Goal: Information Seeking & Learning: Learn about a topic

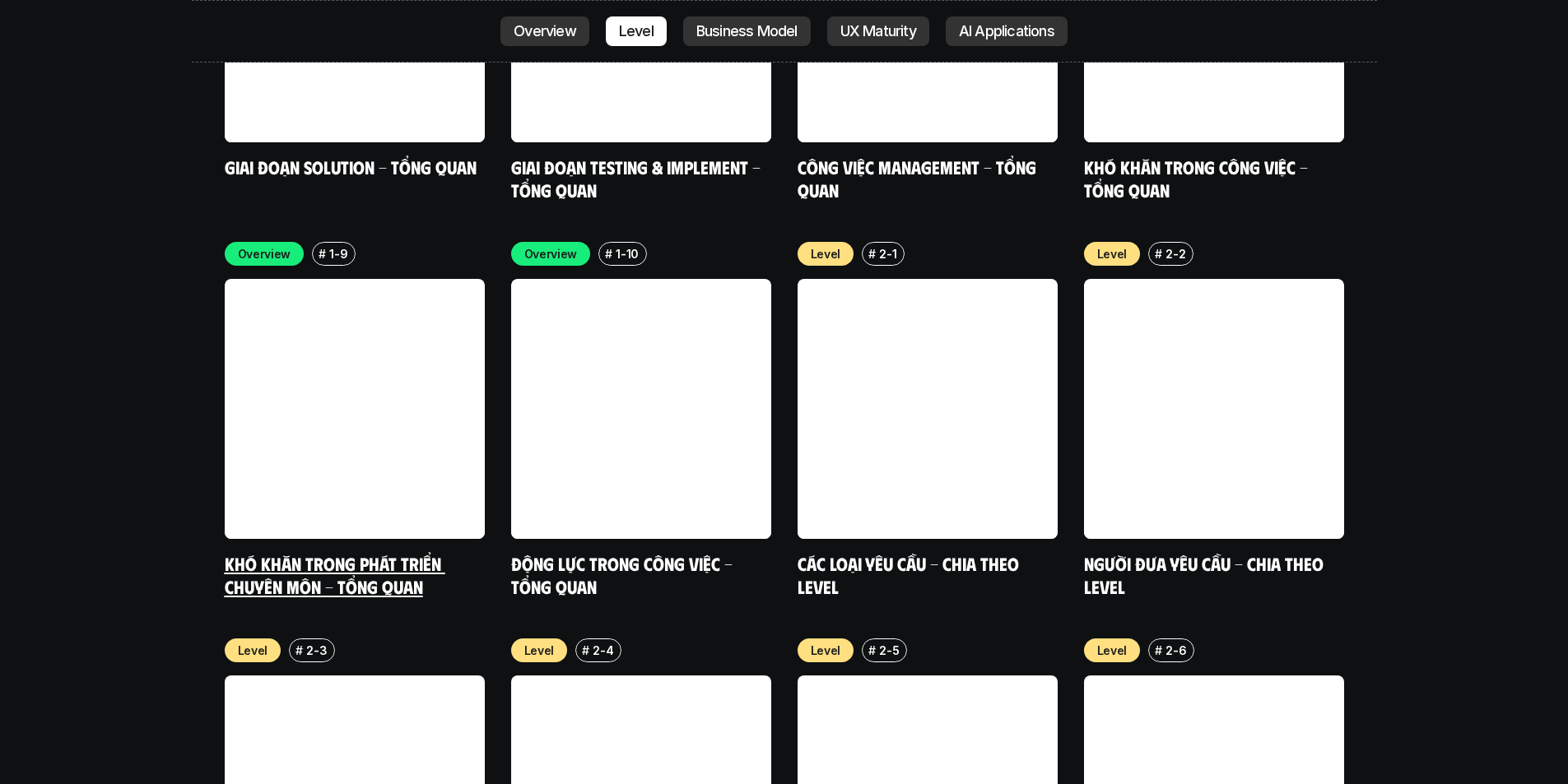
scroll to position [5652, 0]
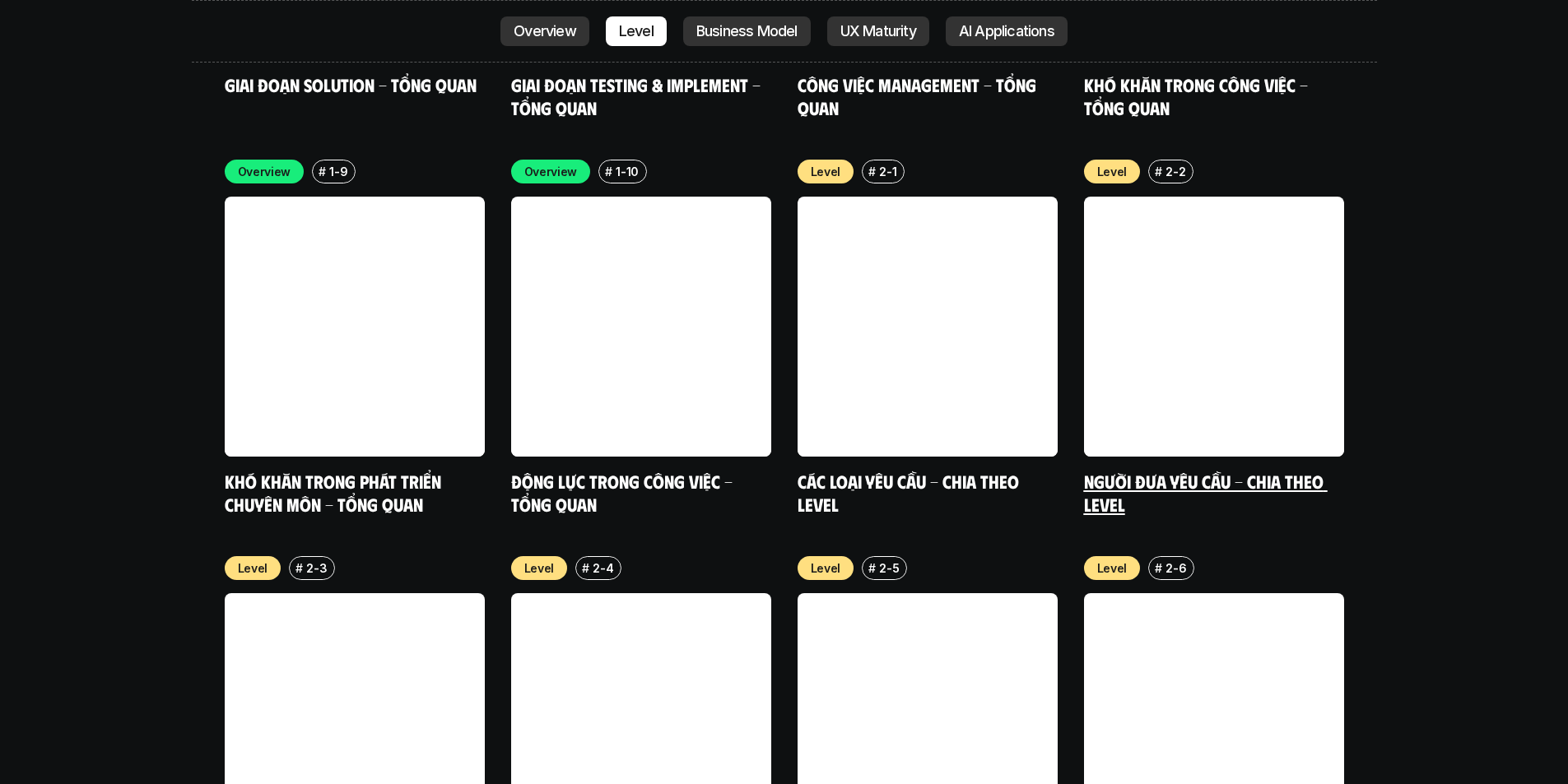
click at [1117, 470] on link "Người đưa yêu cầu - Chia theo Level" at bounding box center [1206, 492] width 244 height 46
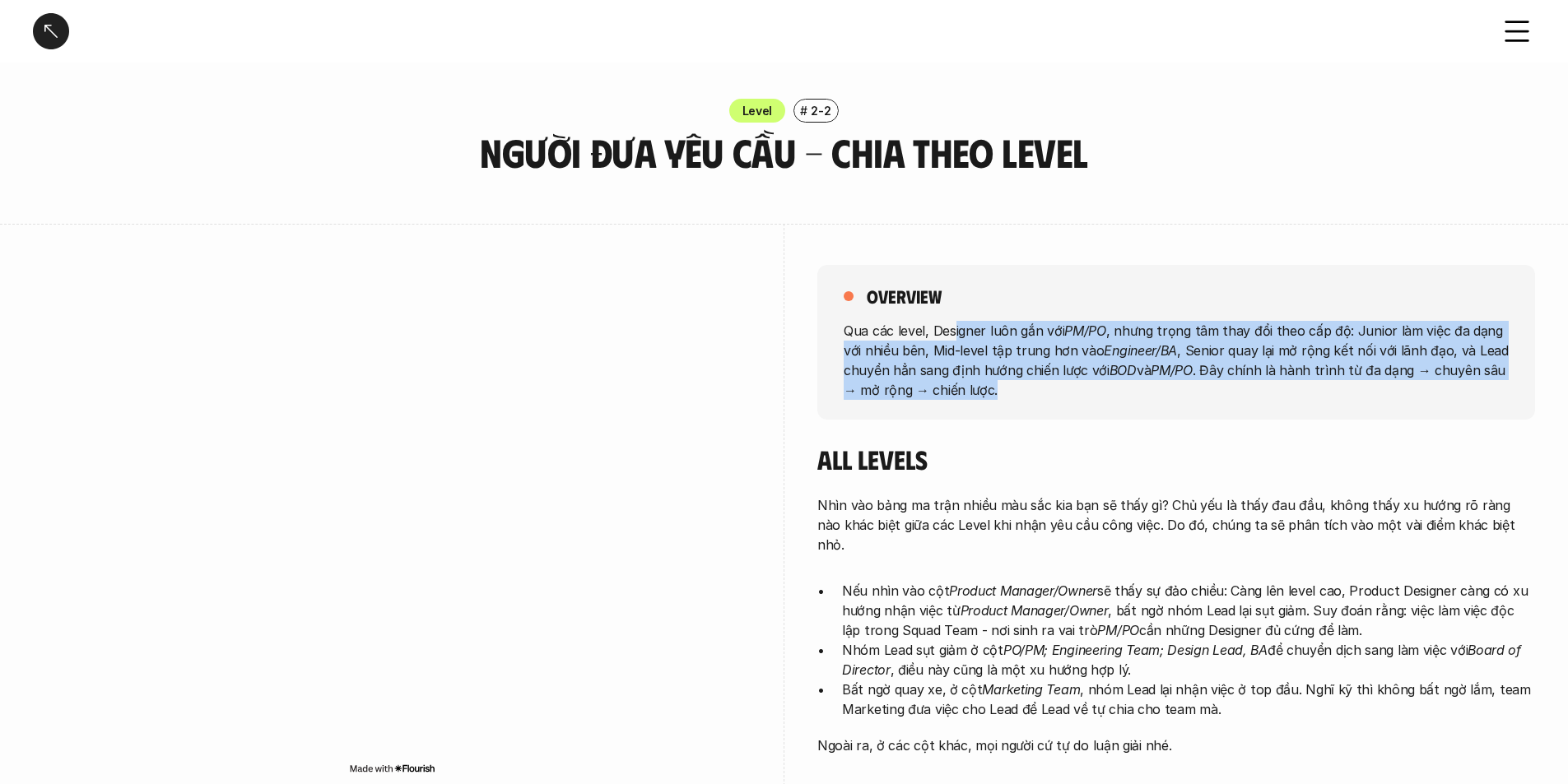
drag, startPoint x: 952, startPoint y: 333, endPoint x: 998, endPoint y: 387, distance: 70.9
click at [998, 387] on p "Qua các level, Designer luôn gắn với PM/PO , nhưng trọng tâm thay đổi theo cấp …" at bounding box center [1176, 360] width 665 height 79
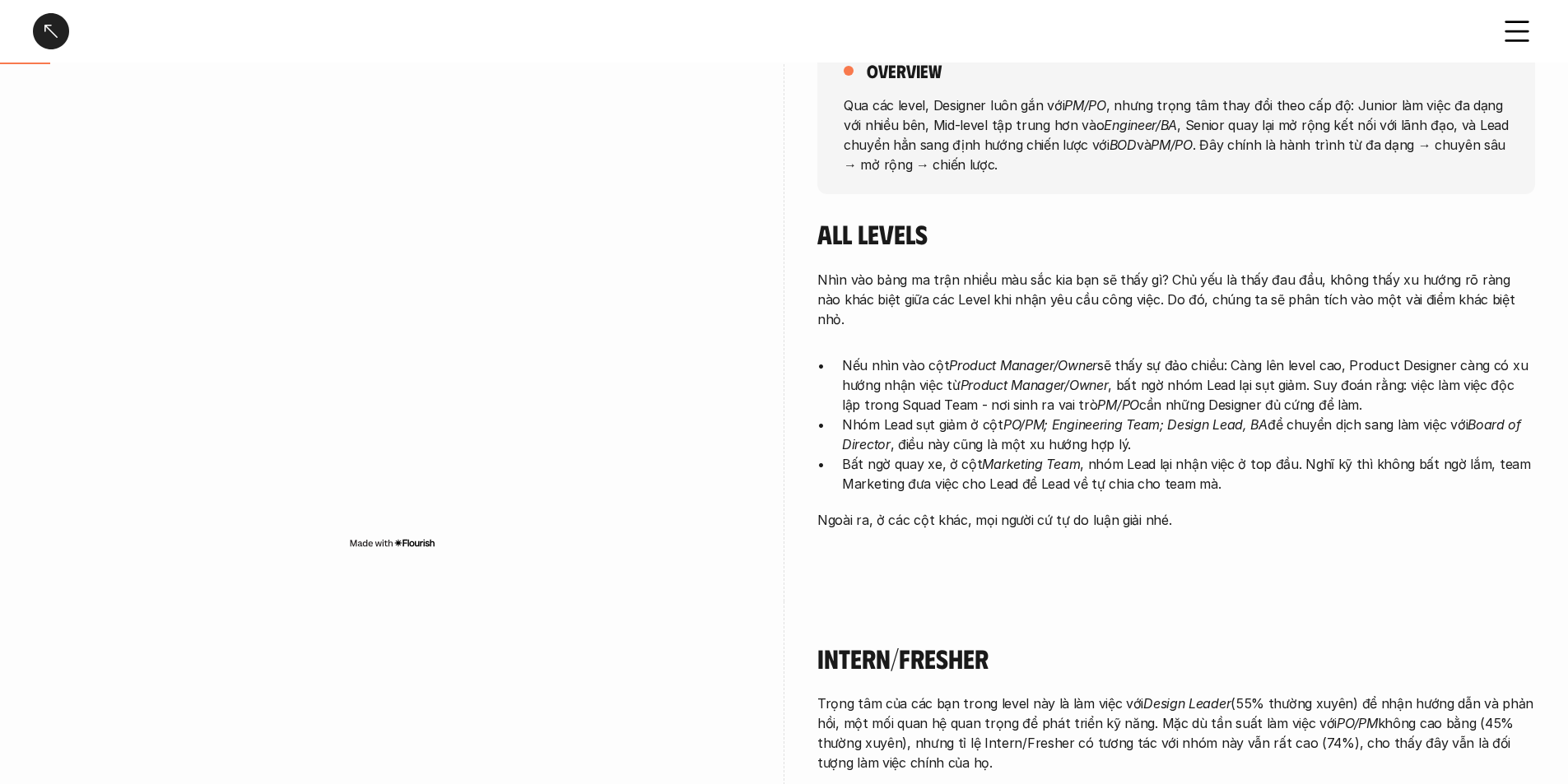
scroll to position [247, 0]
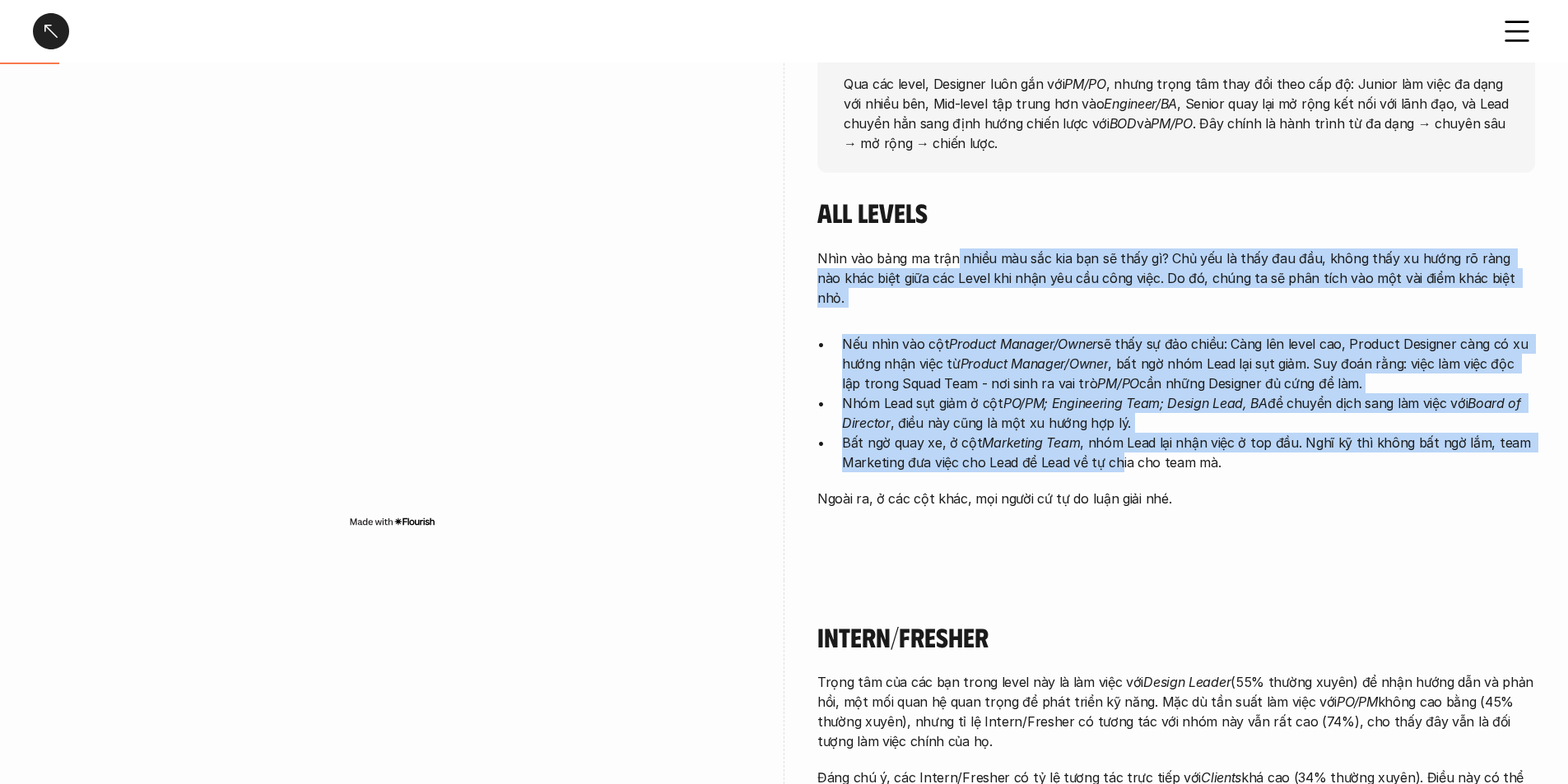
drag, startPoint x: 950, startPoint y: 239, endPoint x: 1134, endPoint y: 432, distance: 266.7
click at [1122, 441] on div "All levels Nhìn vào bảng ma trận nhiều màu sắc kia bạn sẽ thấy gì? Chủ yếu là t…" at bounding box center [1175, 352] width 717 height 311
click at [1137, 432] on p "Bất ngờ quay xe, ở cột Marketing Team , nhóm Lead lại nhận việc ở top đầu. Nghĩ…" at bounding box center [1189, 452] width 693 height 40
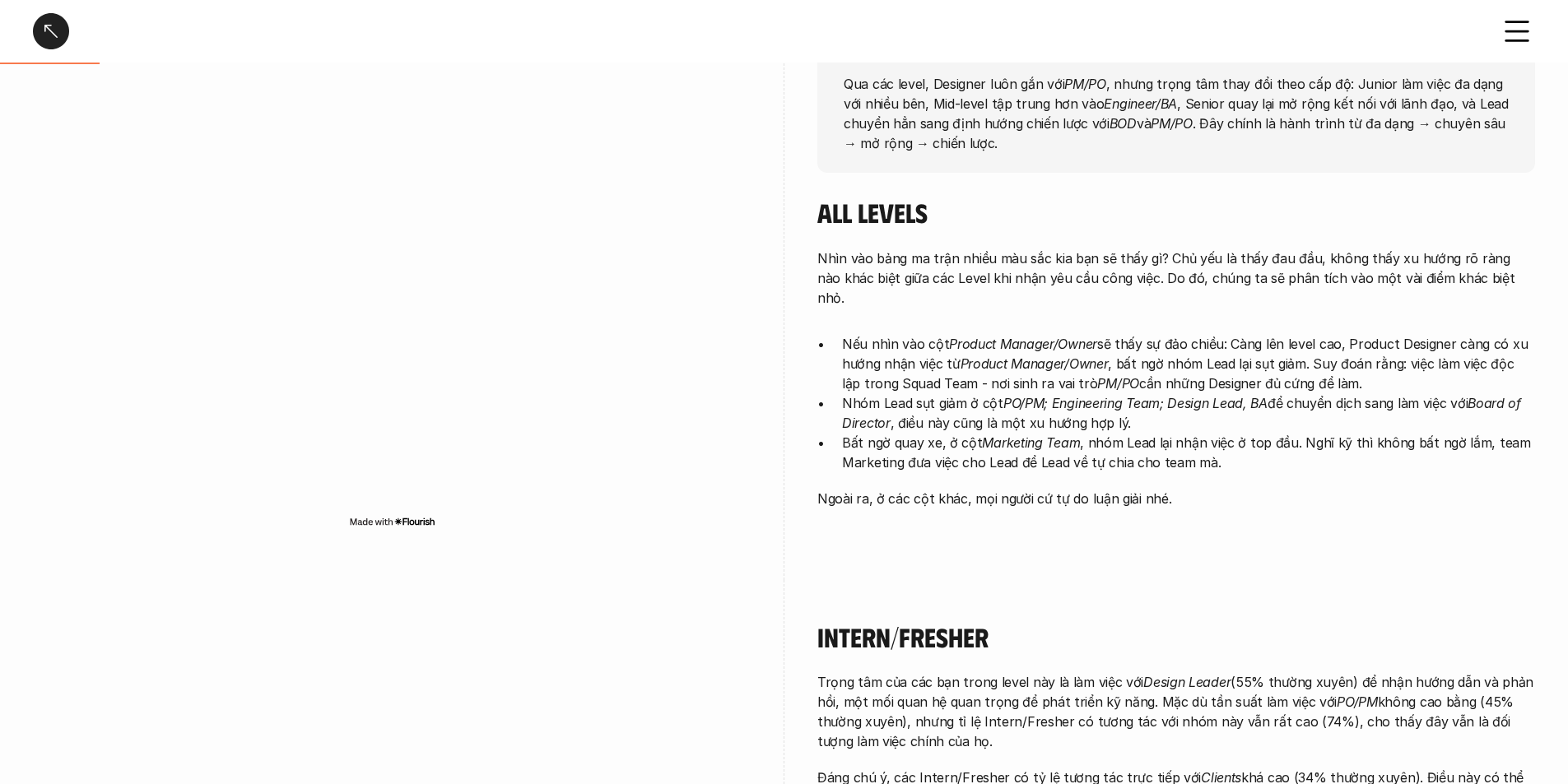
scroll to position [658, 0]
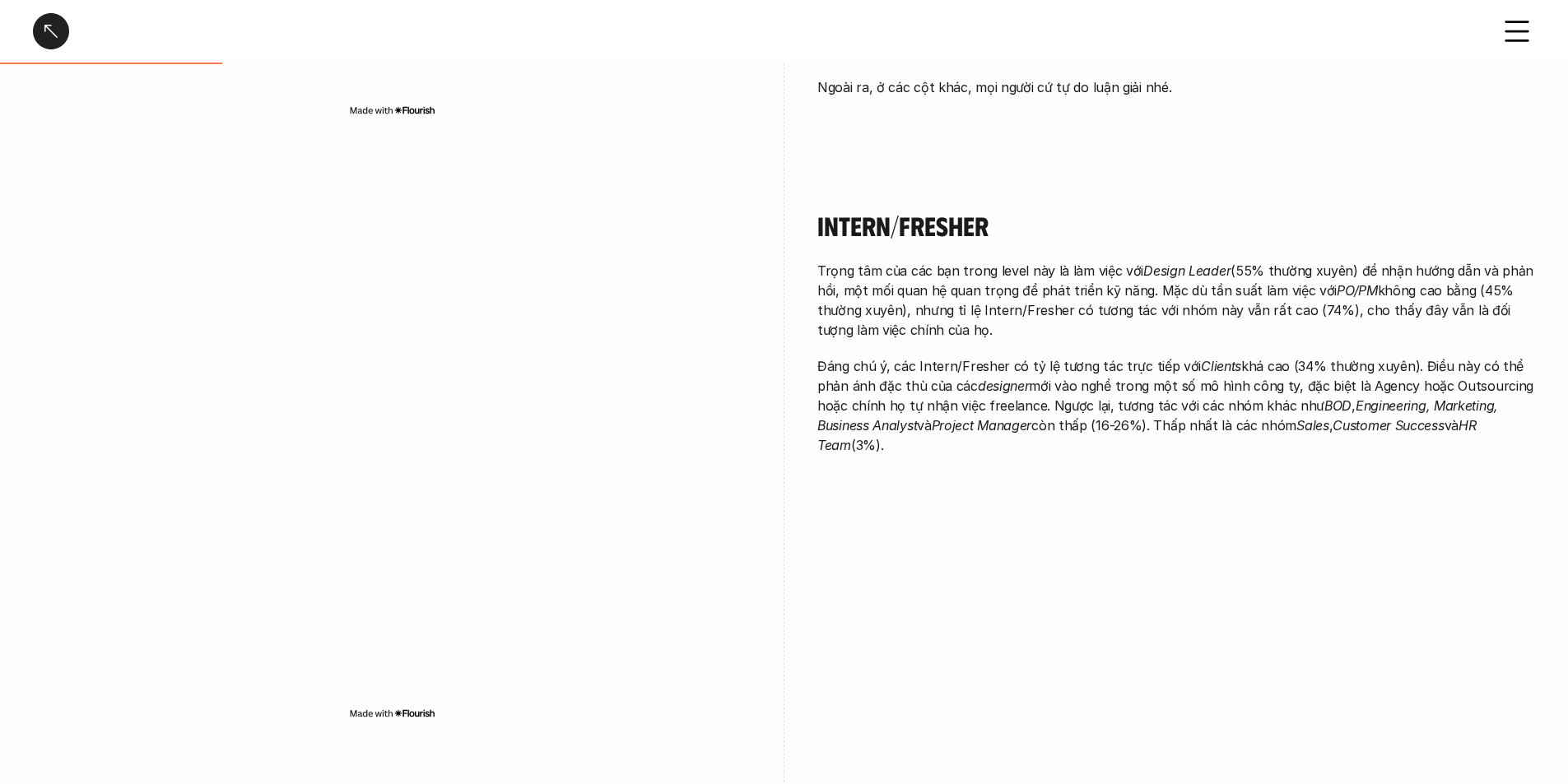
drag, startPoint x: 940, startPoint y: 306, endPoint x: 956, endPoint y: 449, distance: 143.9
click at [956, 449] on div "Trọng tâm của các bạn trong level này là làm việc với Design Leader (55% thường…" at bounding box center [1175, 357] width 717 height 194
click at [962, 403] on p "Đáng chú ý, các Intern/Fresher có tỷ lệ tương tác trực tiếp với Clients khá cao…" at bounding box center [1175, 405] width 717 height 99
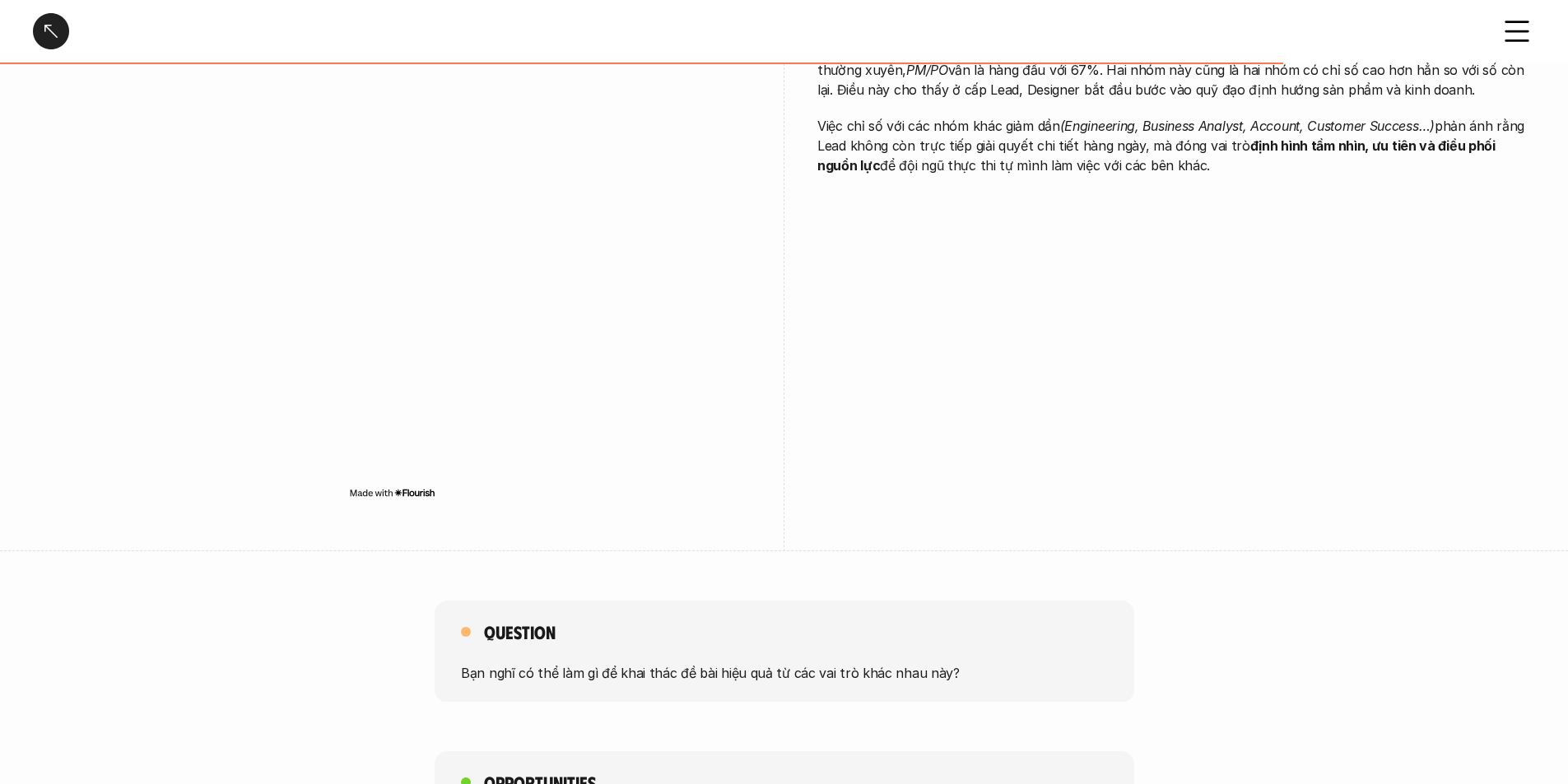
scroll to position [3703, 0]
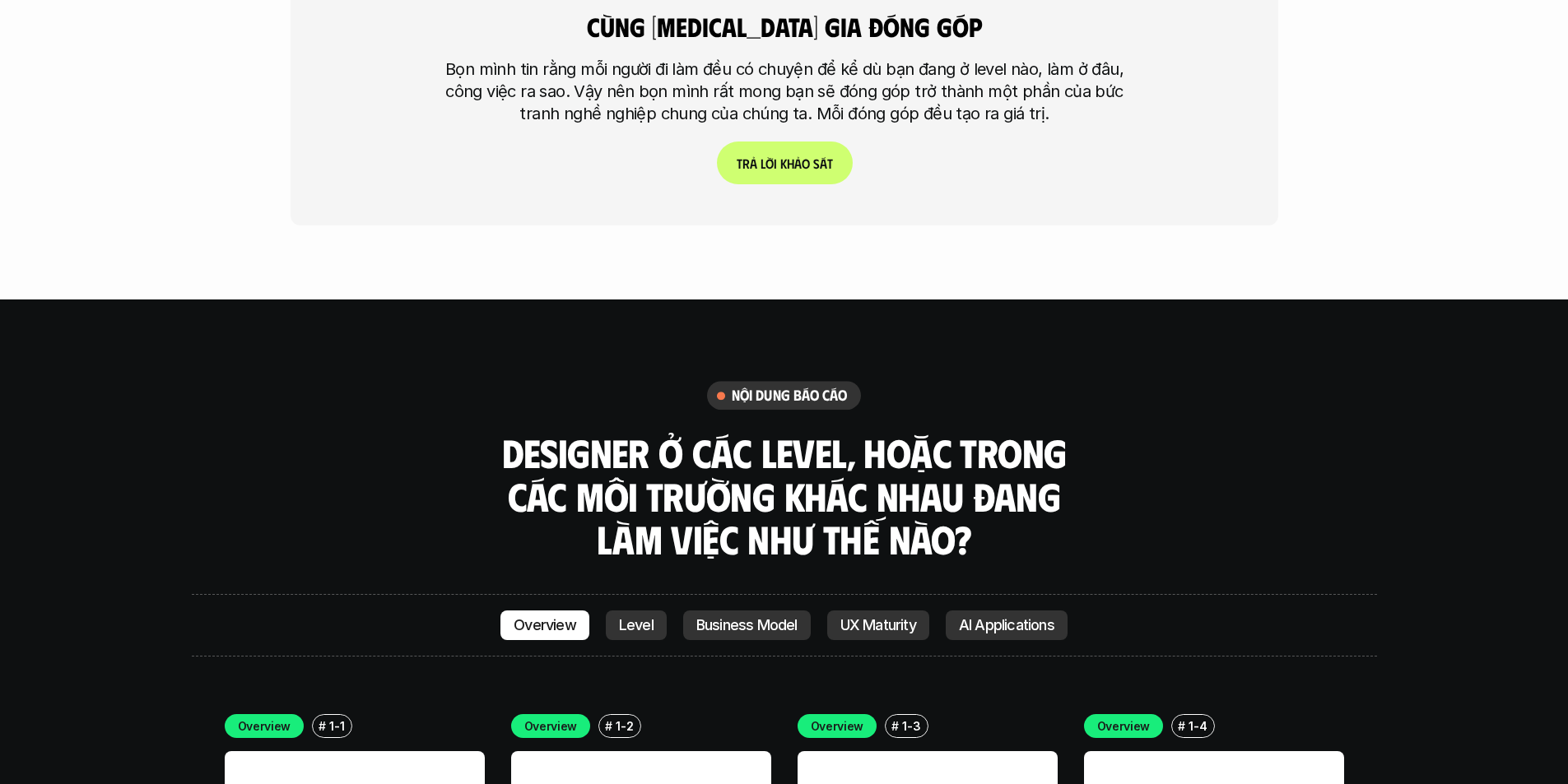
scroll to position [4384, 0]
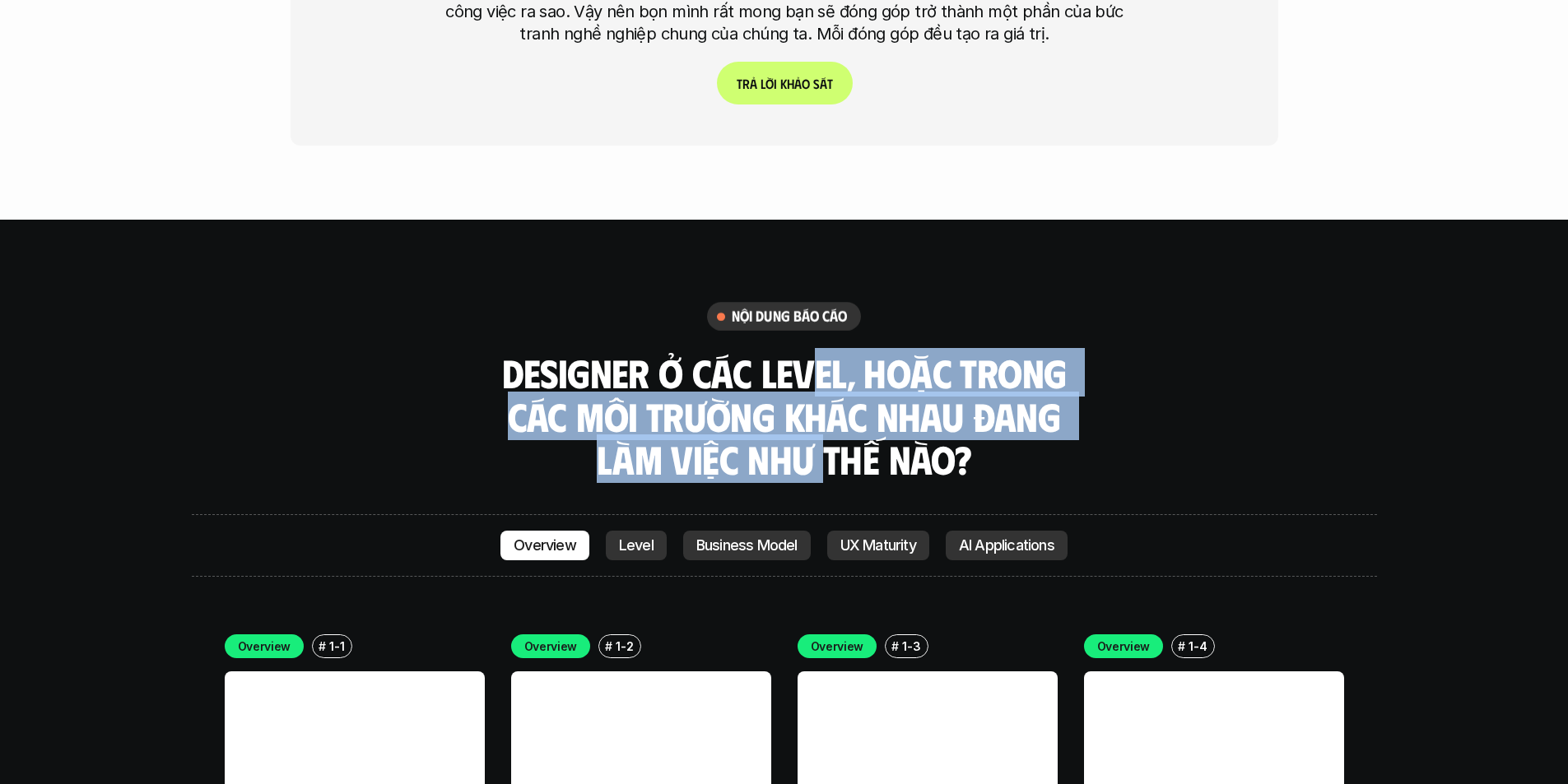
drag, startPoint x: 807, startPoint y: 271, endPoint x: 819, endPoint y: 372, distance: 101.7
click at [819, 372] on h3 "Designer ở các level, hoặc trong các môi trường khác nhau đang làm việc như thế…" at bounding box center [784, 416] width 576 height 130
click at [820, 372] on h3 "Designer ở các level, hoặc trong các môi trường khác nhau đang làm việc như thế…" at bounding box center [784, 416] width 576 height 130
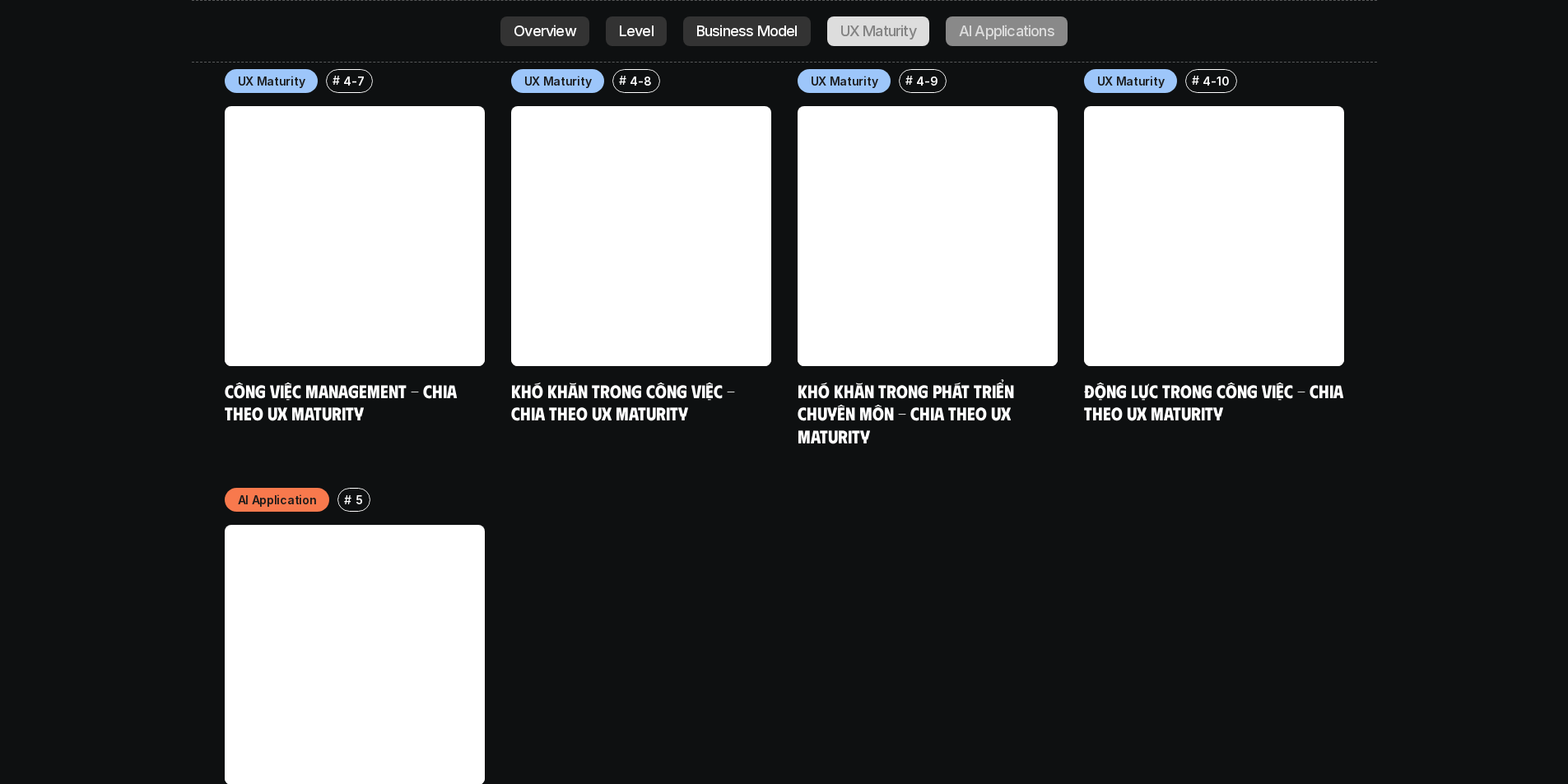
scroll to position [8664, 0]
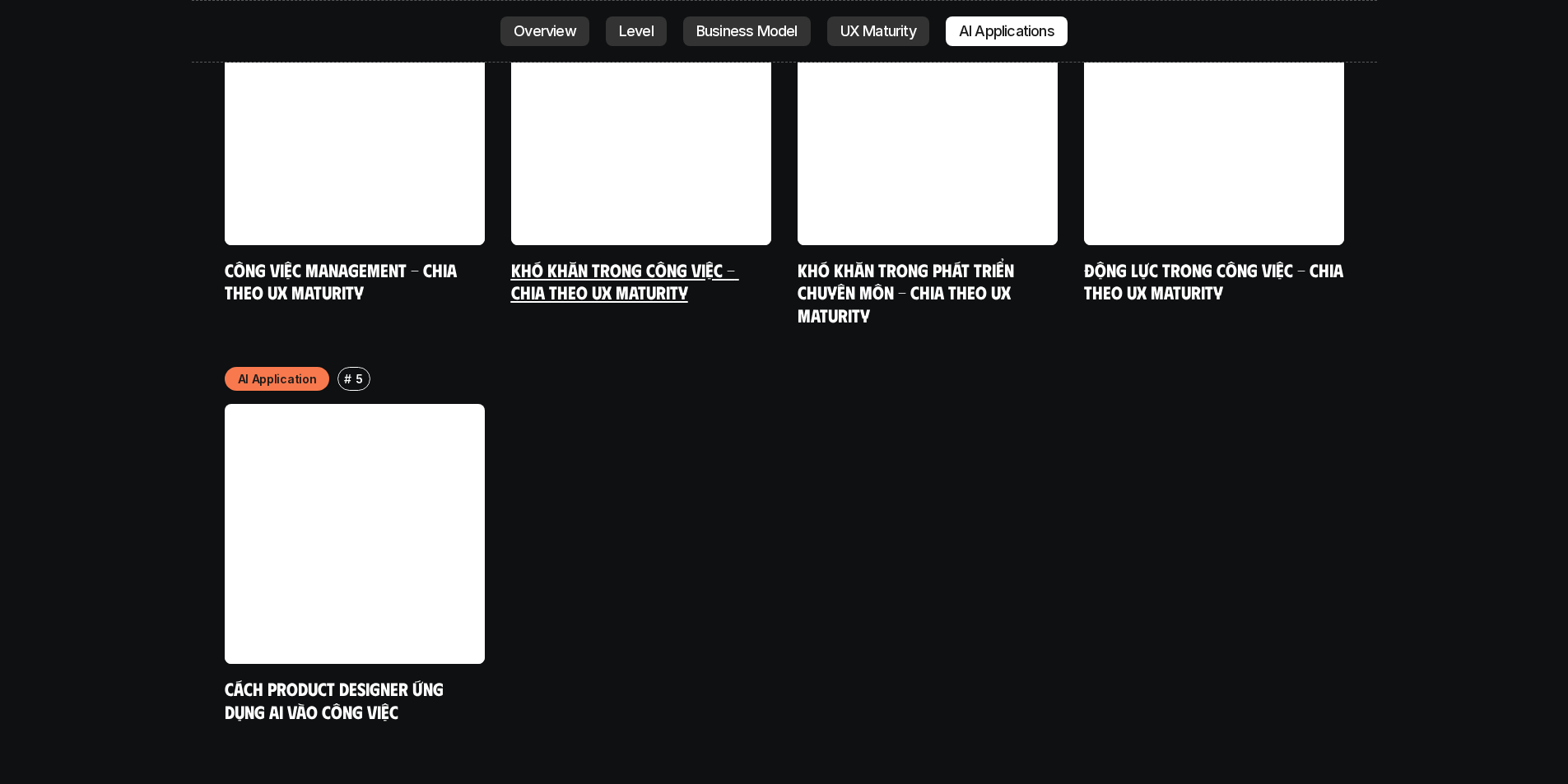
click at [706, 29] on link at bounding box center [641, 115] width 260 height 260
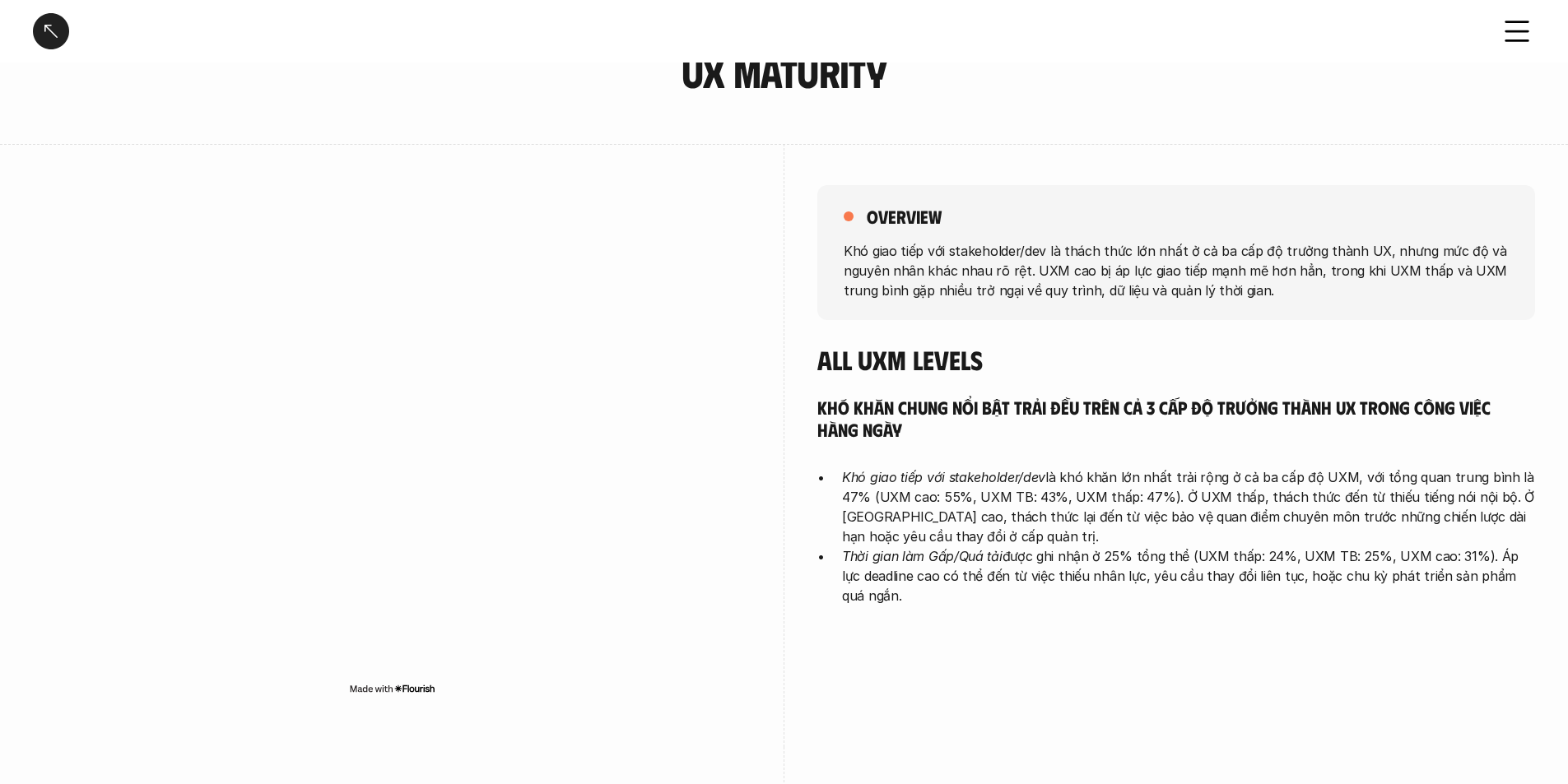
scroll to position [164, 0]
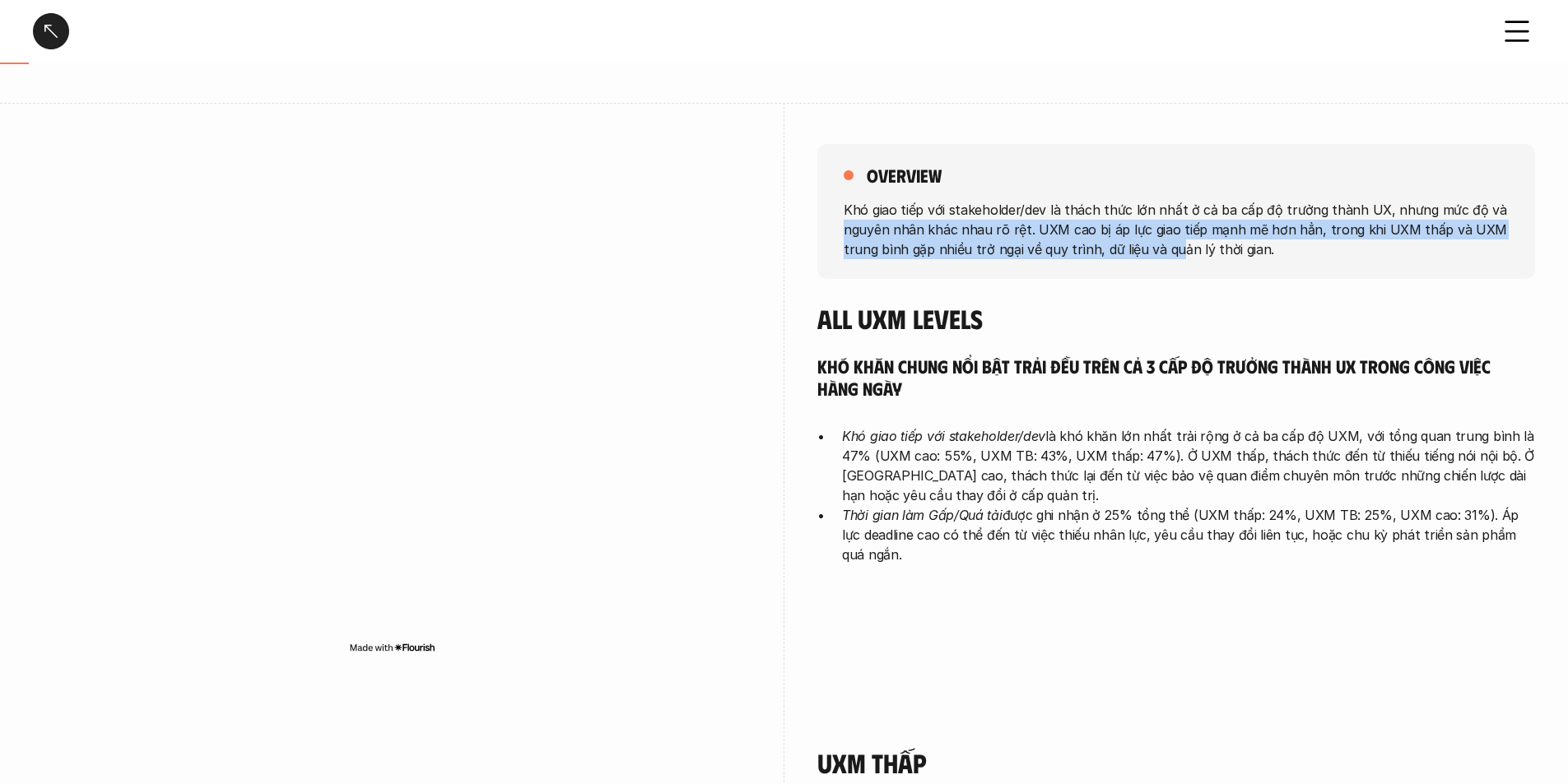
drag, startPoint x: 828, startPoint y: 228, endPoint x: 1183, endPoint y: 260, distance: 356.4
click at [1173, 252] on div "overview Khó giao tiếp với stakeholder/[PERSON_NAME] là thách thức lớn nhất ở c…" at bounding box center [1175, 212] width 717 height 135
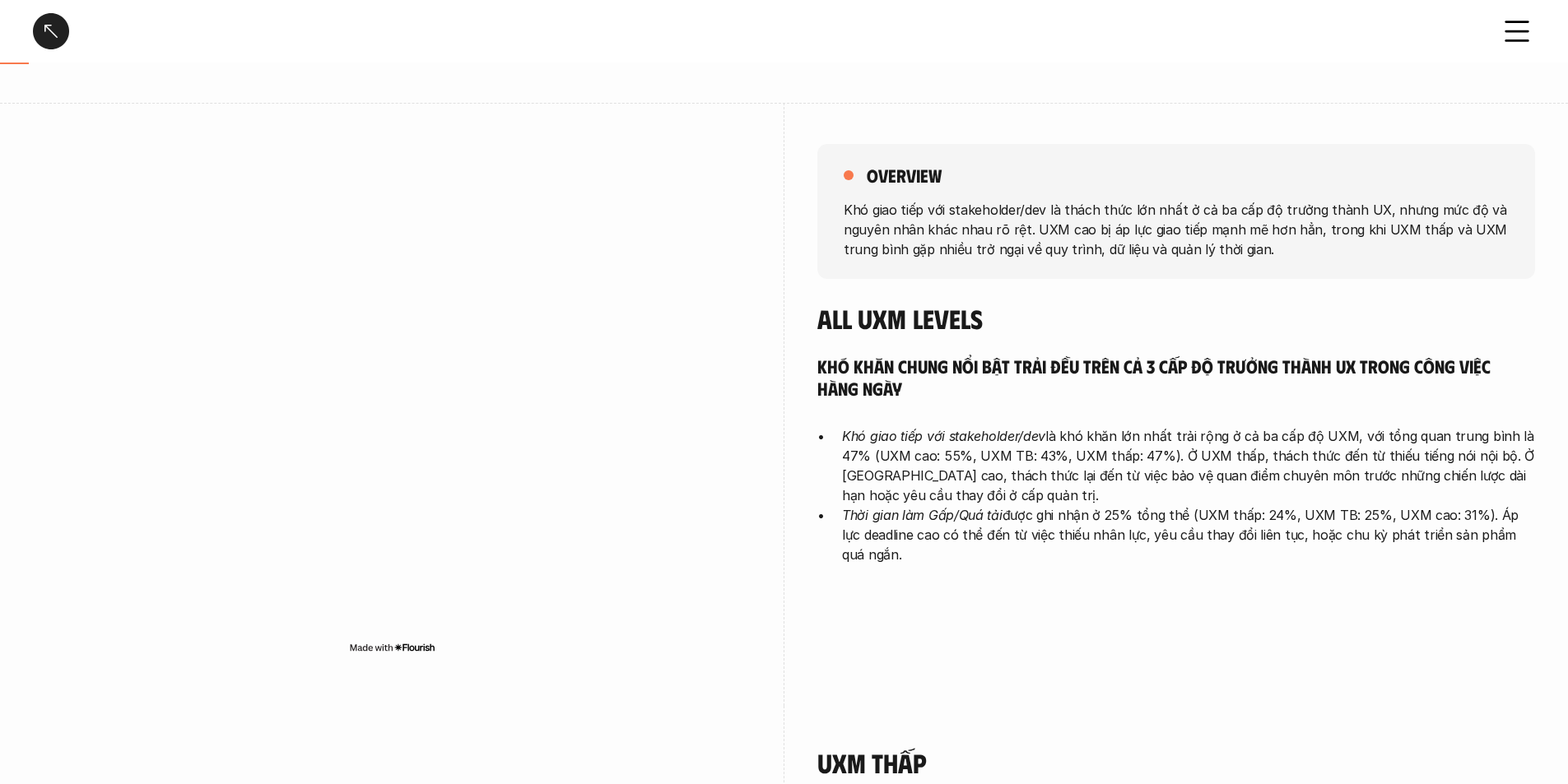
click at [1185, 263] on div "overview Khó giao tiếp với stakeholder/[PERSON_NAME] là thách thức lớn nhất ở c…" at bounding box center [1175, 212] width 717 height 135
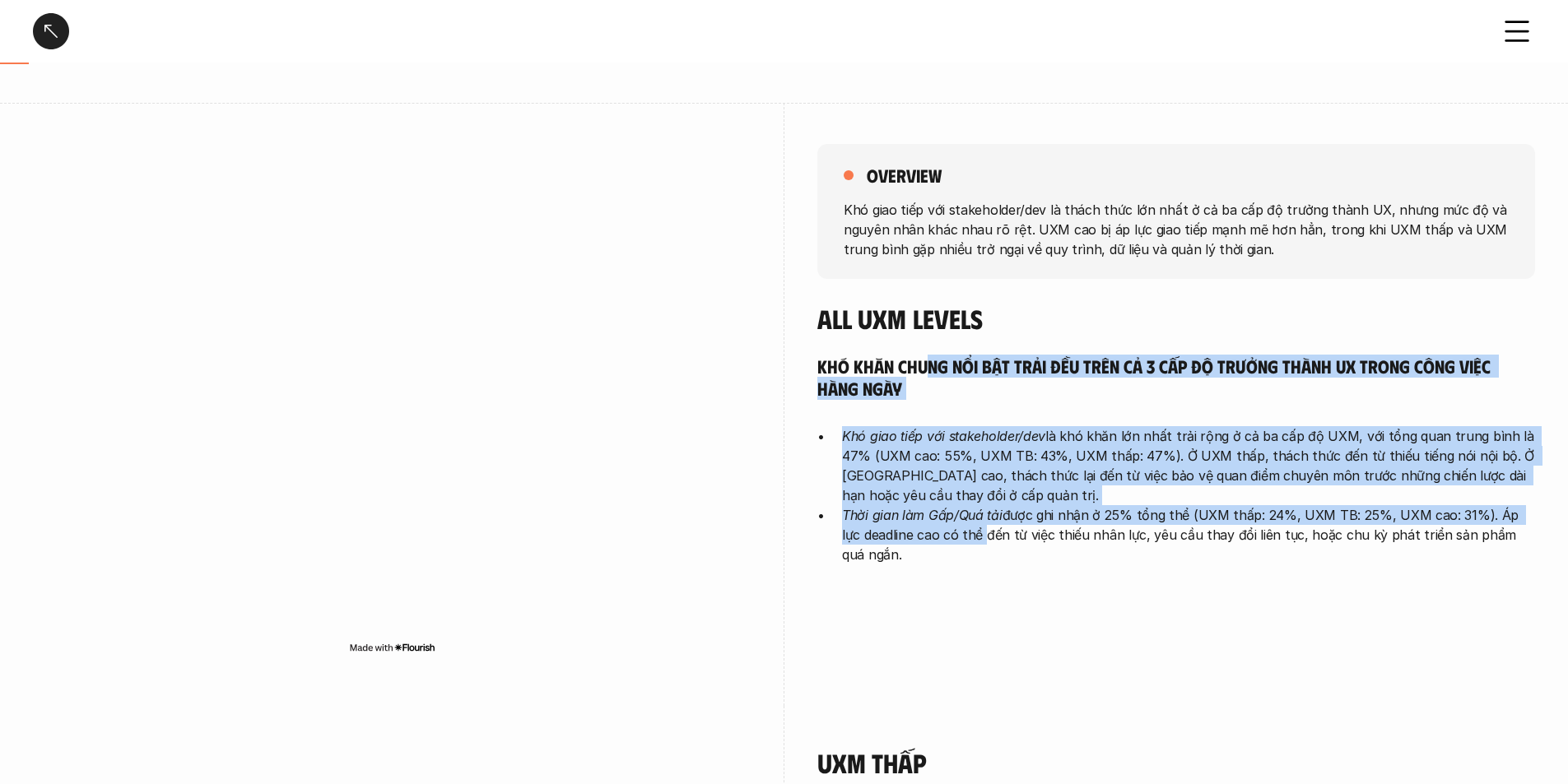
drag, startPoint x: 927, startPoint y: 364, endPoint x: 961, endPoint y: 529, distance: 168.5
click at [961, 529] on div "Khó khăn chung nổi bật trải đều trên cả 3 cấp độ trưởng thành UX trong công việ…" at bounding box center [1175, 459] width 717 height 210
click at [961, 529] on p "Thời gian làm Gấp/Quá tải được ghi nhận ở 25% tổng thể (UXM thấp: 24%, UXM TB: …" at bounding box center [1189, 534] width 693 height 59
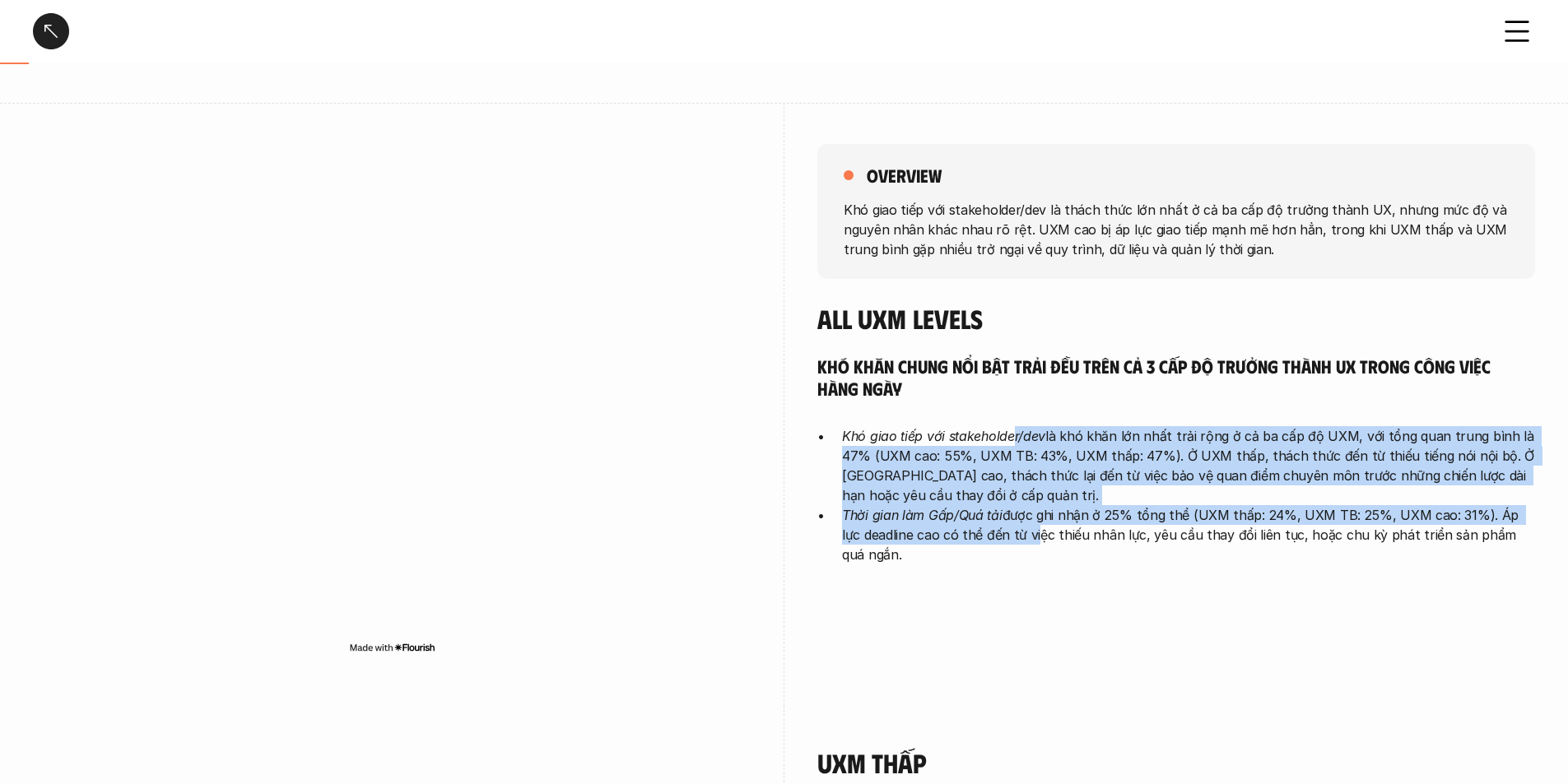
drag, startPoint x: 1012, startPoint y: 531, endPoint x: 1012, endPoint y: 433, distance: 98.0
click at [1012, 433] on ul "Khó giao tiếp với stakeholder/dev là khó khăn lớn nhất trải rộng ở cả ba cấp độ…" at bounding box center [1175, 496] width 717 height 138
click at [1012, 433] on em "Khó giao tiếp với stakeholder/dev" at bounding box center [943, 437] width 203 height 17
drag, startPoint x: 1021, startPoint y: 427, endPoint x: 1019, endPoint y: 526, distance: 99.0
click at [1019, 526] on ul "Khó giao tiếp với stakeholder/dev là khó khăn lớn nhất trải rộng ở cả ba cấp độ…" at bounding box center [1175, 496] width 717 height 138
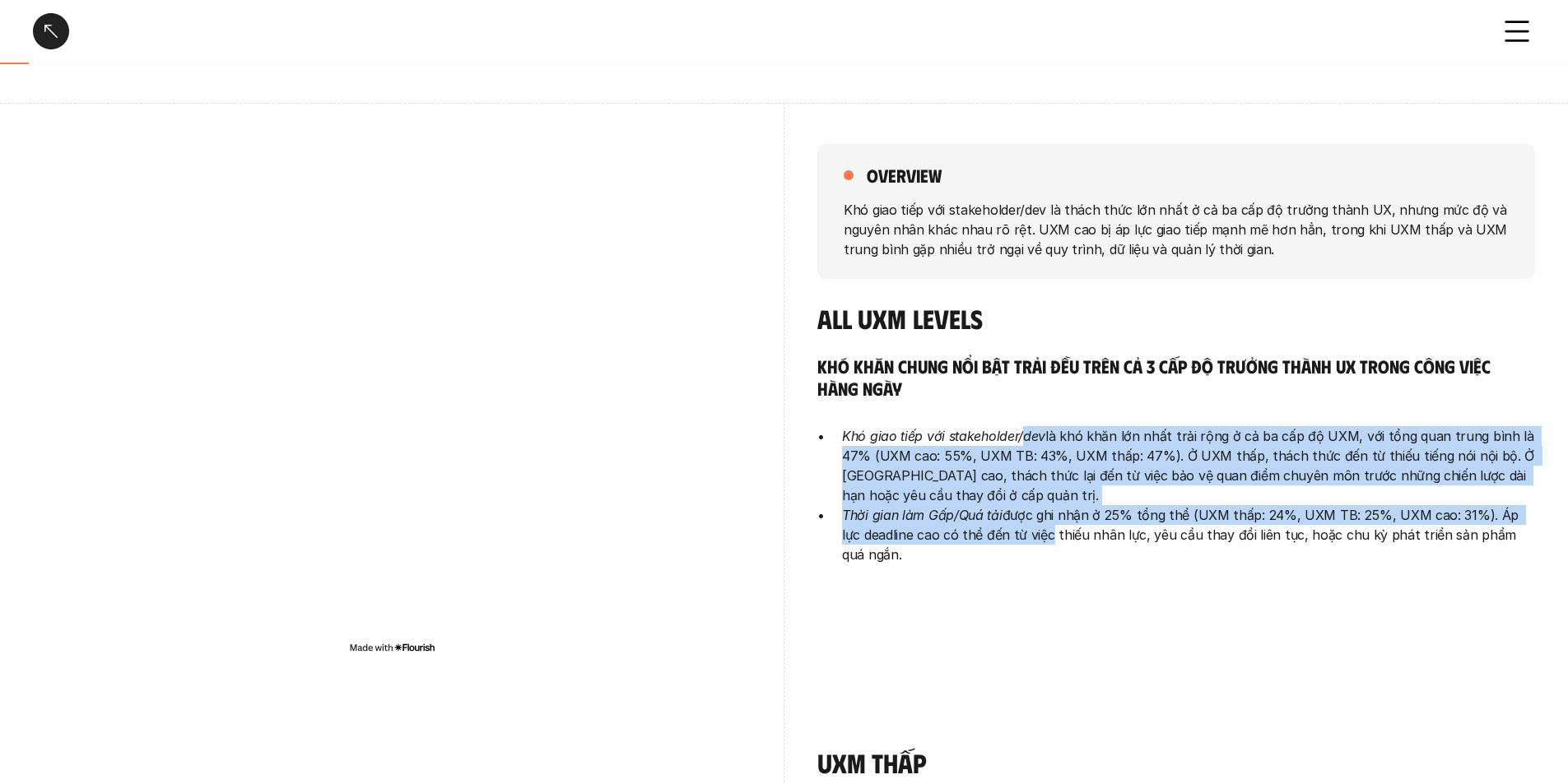
click at [1018, 526] on p "Thời gian làm Gấp/Quá tải được ghi nhận ở 25% tổng thể (UXM thấp: 24%, UXM TB: …" at bounding box center [1189, 534] width 693 height 59
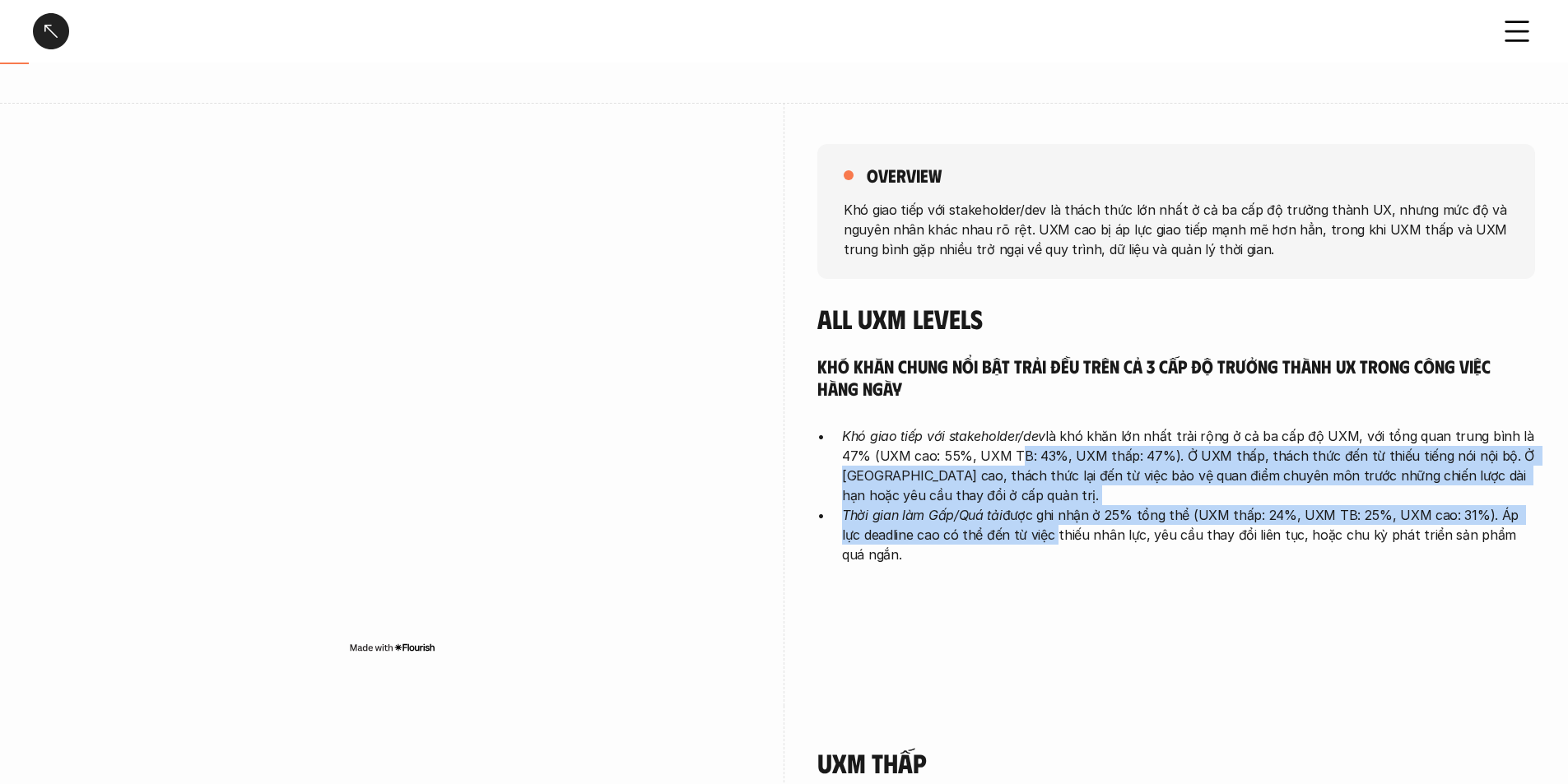
drag, startPoint x: 1018, startPoint y: 526, endPoint x: 1011, endPoint y: 465, distance: 61.4
click at [1011, 465] on ul "Khó giao tiếp với stakeholder/dev là khó khăn lớn nhất trải rộng ở cả ba cấp độ…" at bounding box center [1175, 496] width 717 height 138
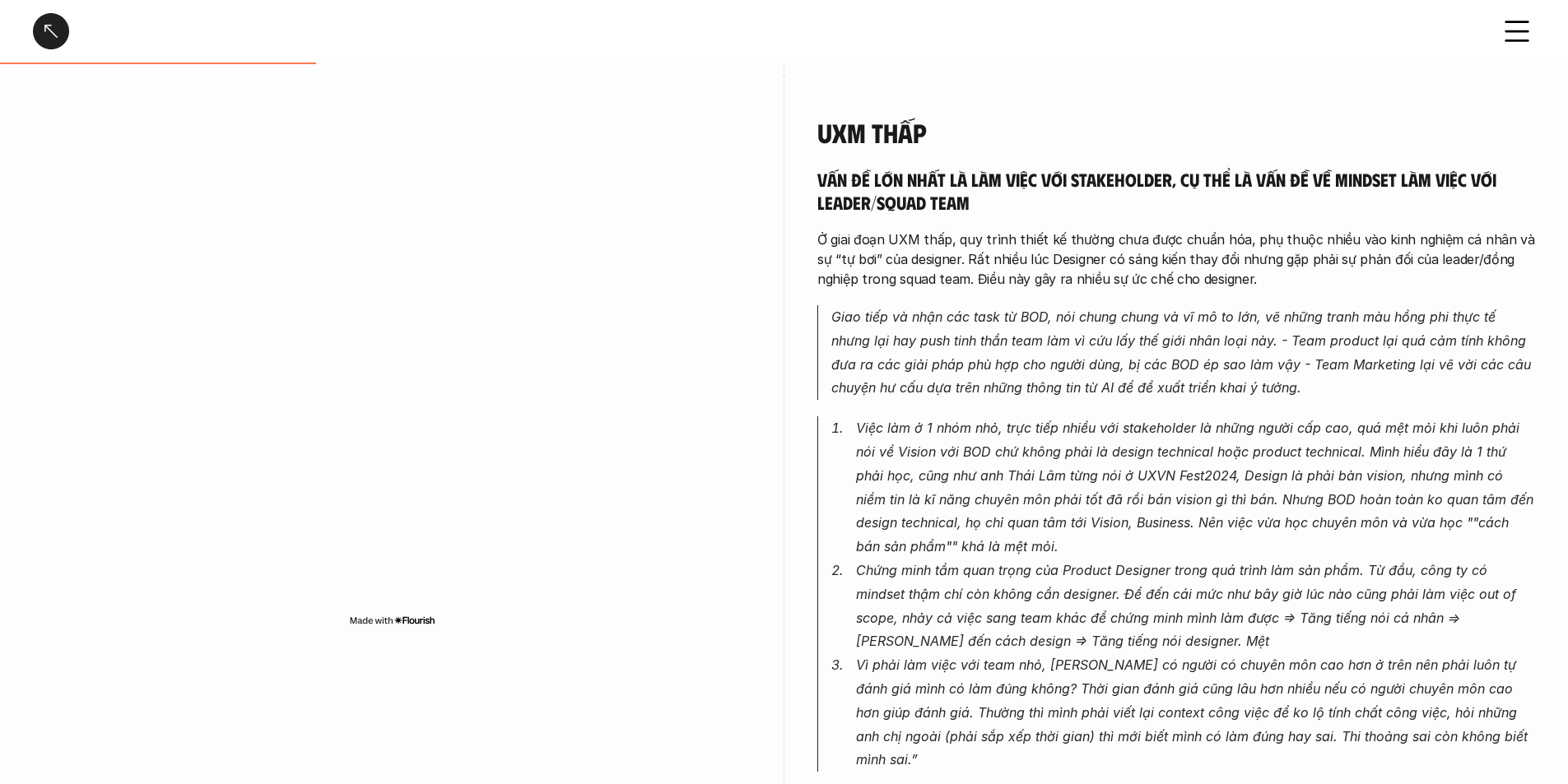
scroll to position [823, 0]
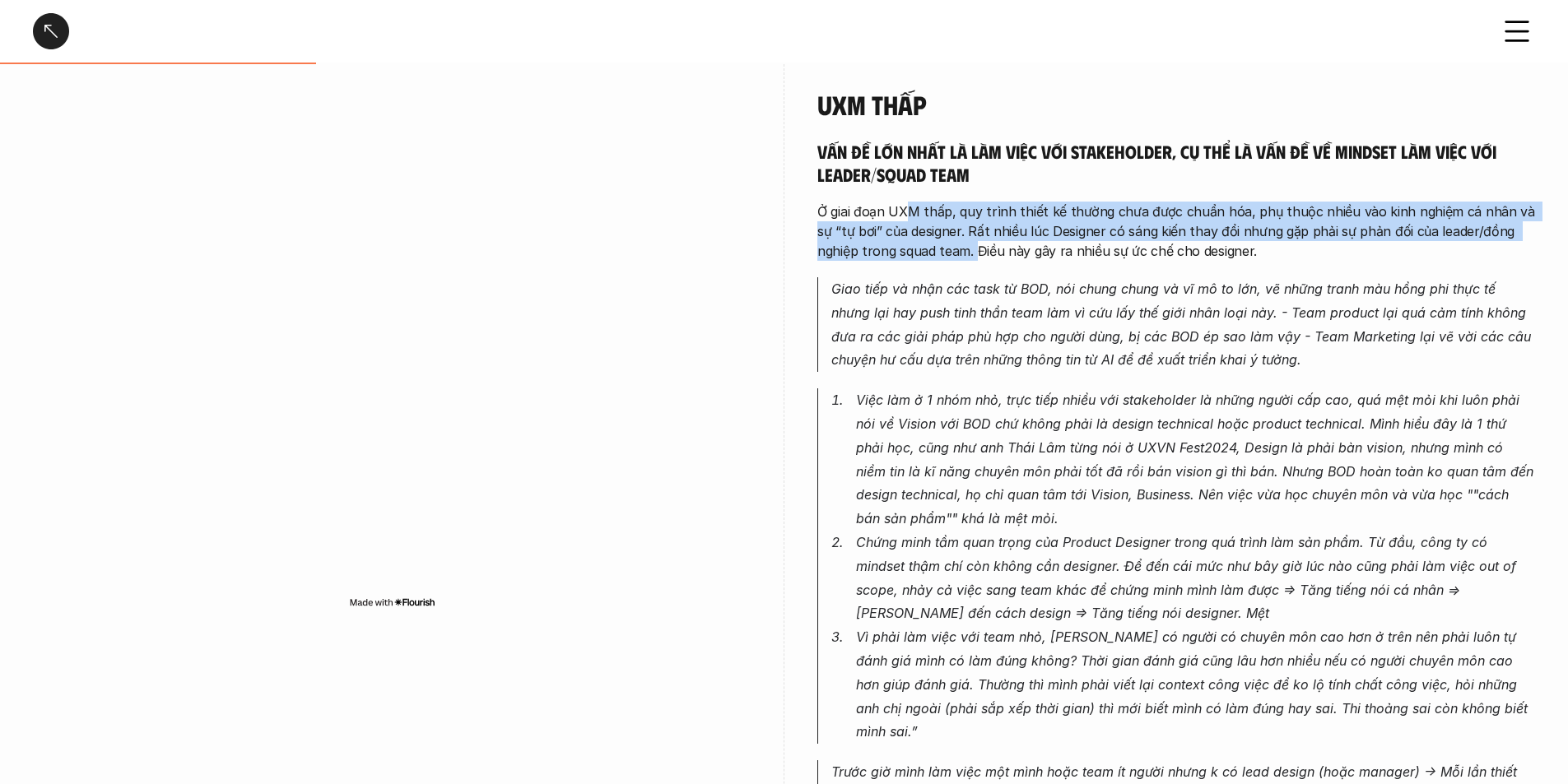
drag, startPoint x: 905, startPoint y: 212, endPoint x: 932, endPoint y: 248, distance: 45.0
click at [932, 248] on p "Ở giai đoạn UXM thấp, quy trình thiết kế thường chưa được chuẩn hóa, phụ thuộc …" at bounding box center [1175, 231] width 717 height 59
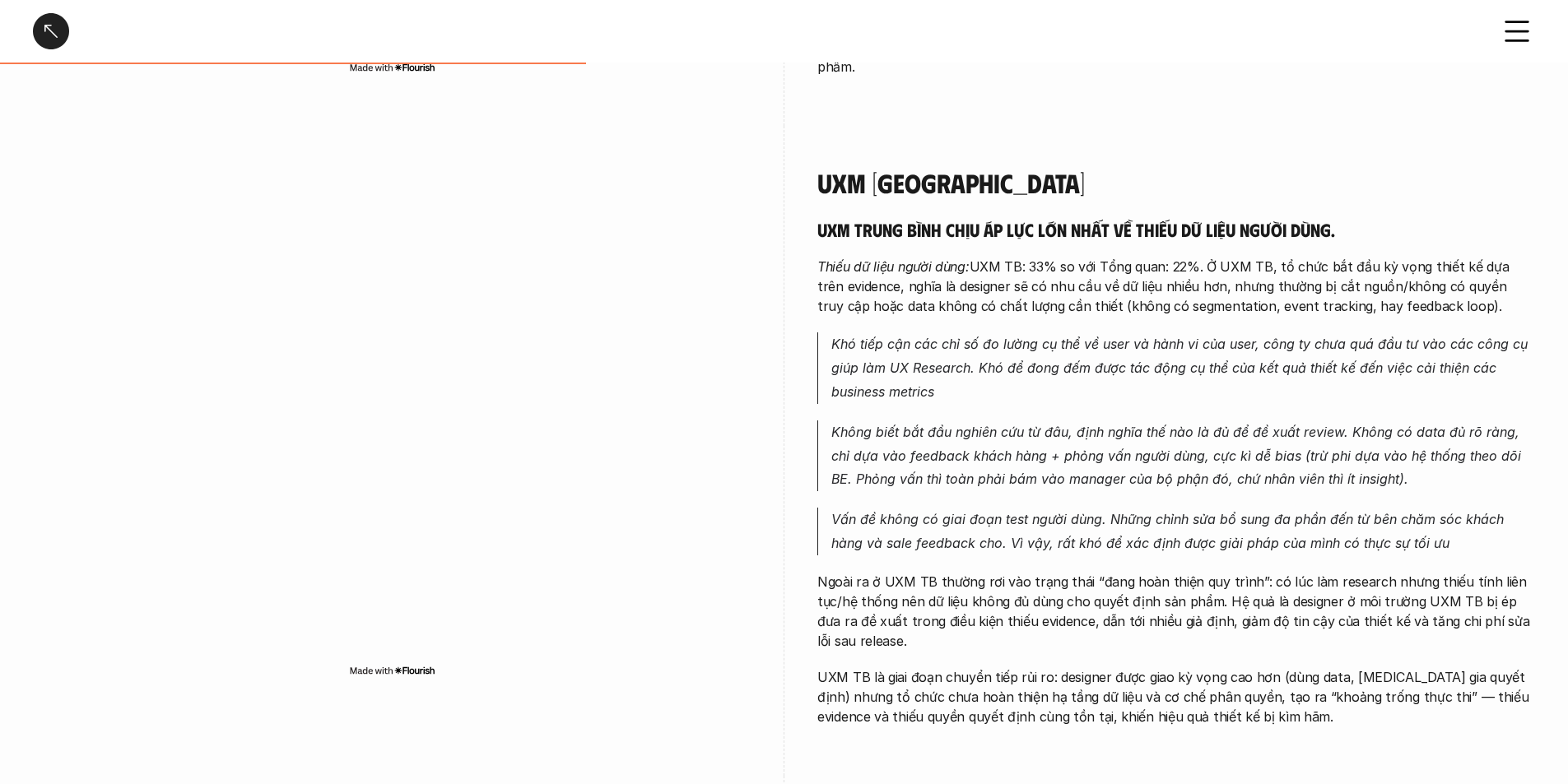
scroll to position [1811, 0]
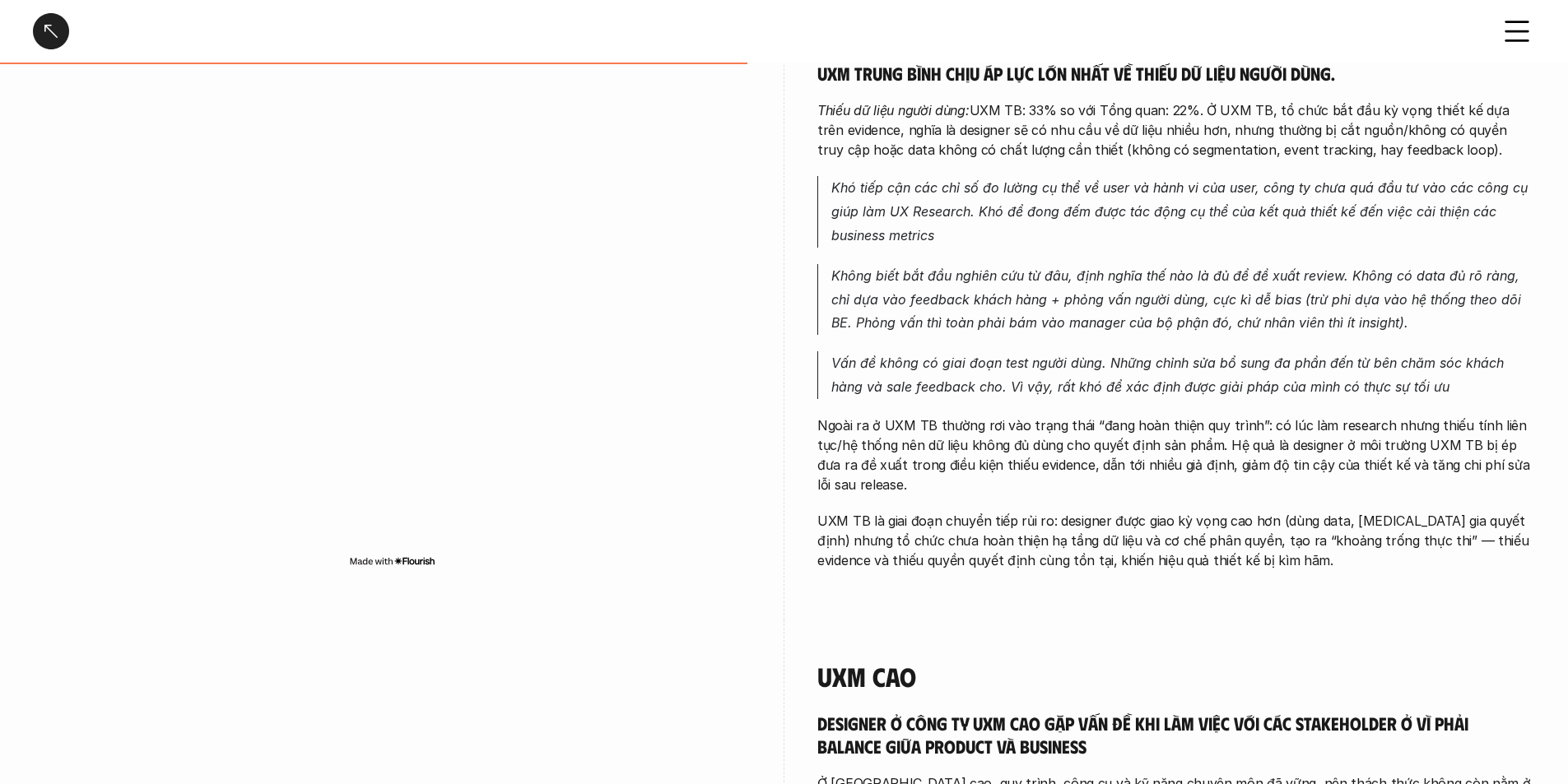
click at [961, 355] on em "Vấn đề không có giai đoạn test người dùng. Những chỉnh sửa bổ sung đa phần đến …" at bounding box center [1169, 375] width 676 height 40
